Goal: Task Accomplishment & Management: Complete application form

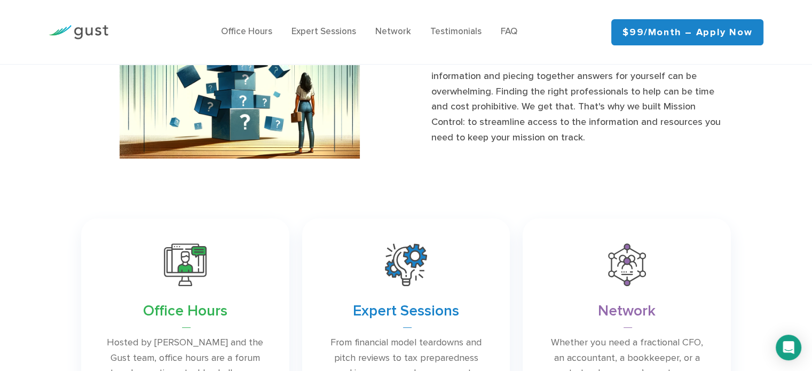
scroll to position [587, 0]
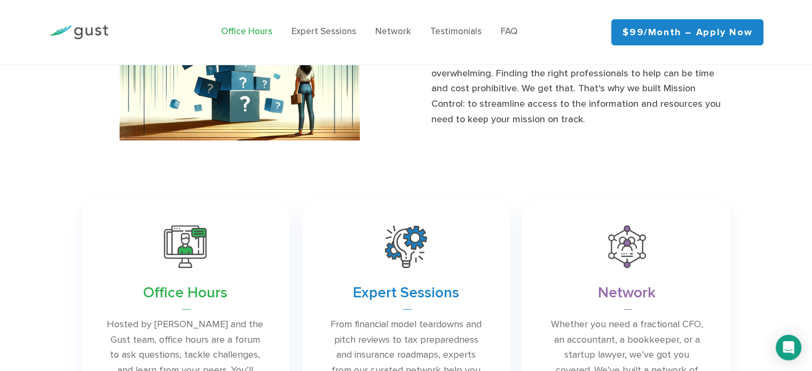
click at [260, 26] on link "Office Hours" at bounding box center [246, 31] width 51 height 11
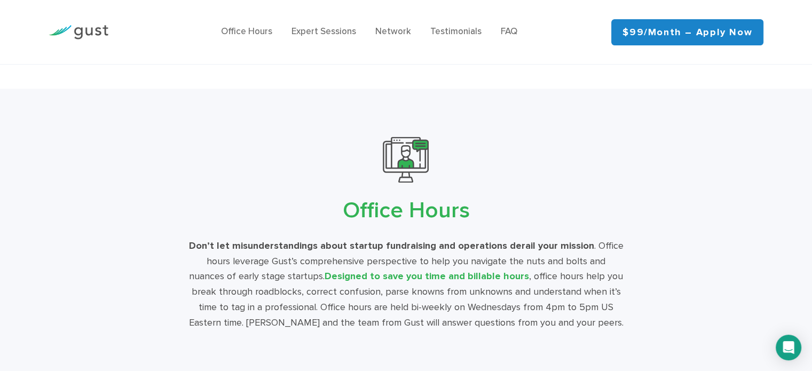
scroll to position [1873, 0]
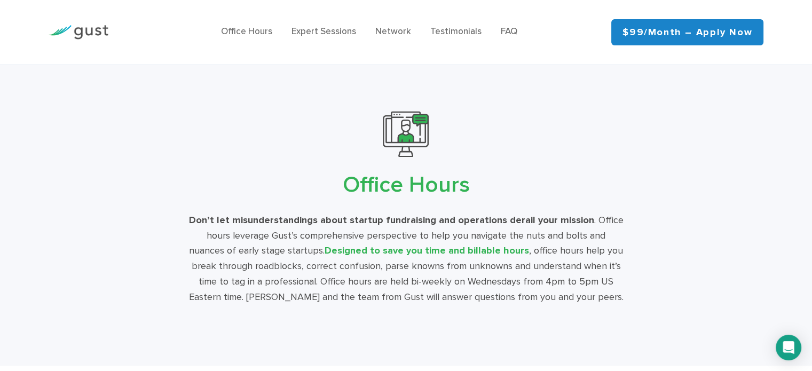
click at [96, 32] on img at bounding box center [79, 32] width 60 height 14
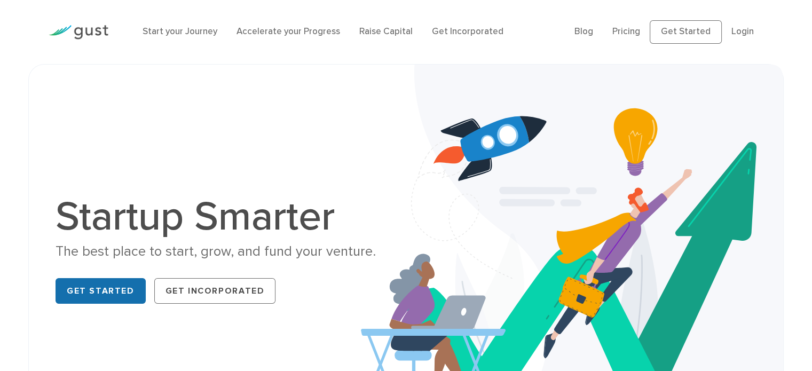
click at [102, 293] on link "Get Started" at bounding box center [101, 291] width 90 height 26
